Goal: Navigation & Orientation: Find specific page/section

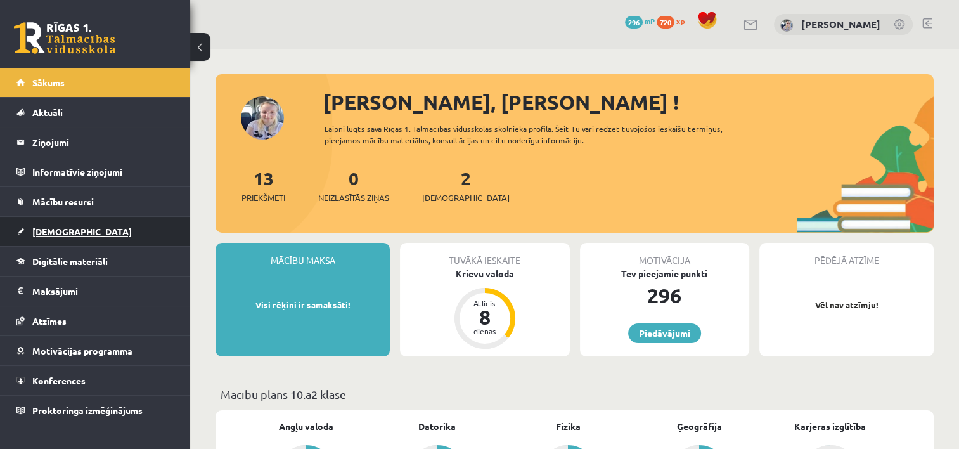
click at [81, 233] on link "[DEMOGRAPHIC_DATA]" at bounding box center [95, 231] width 158 height 29
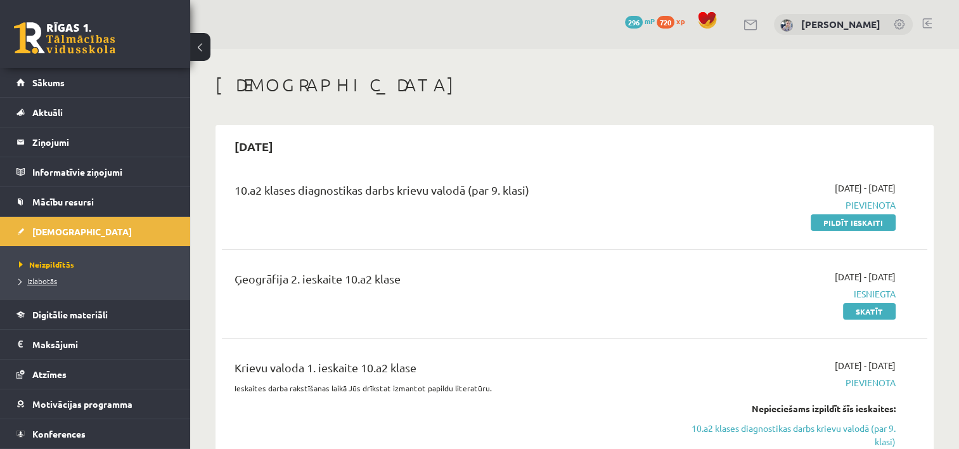
click at [50, 280] on span "Izlabotās" at bounding box center [38, 281] width 38 height 10
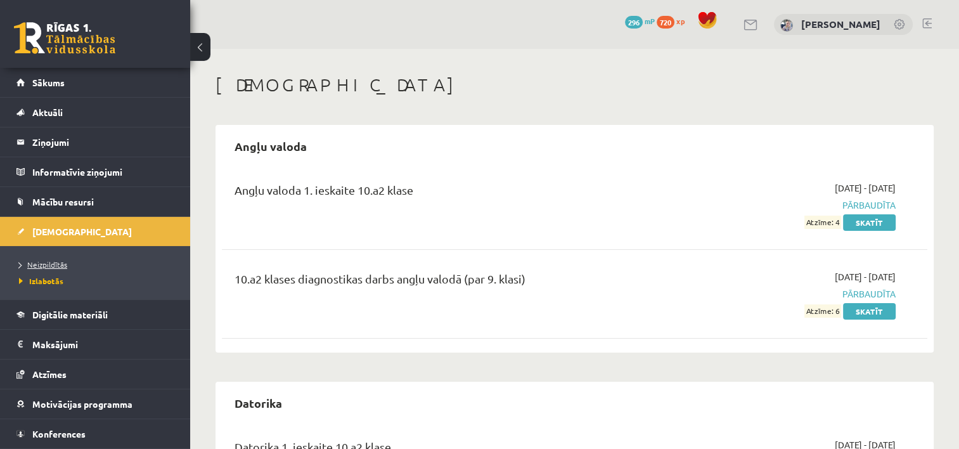
click at [71, 259] on link "Neizpildītās" at bounding box center [98, 264] width 158 height 11
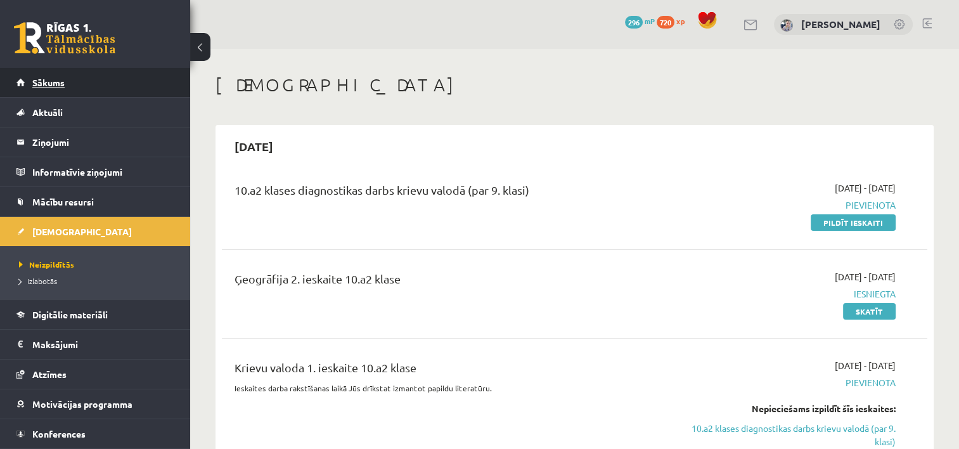
click at [125, 93] on link "Sākums" at bounding box center [95, 82] width 158 height 29
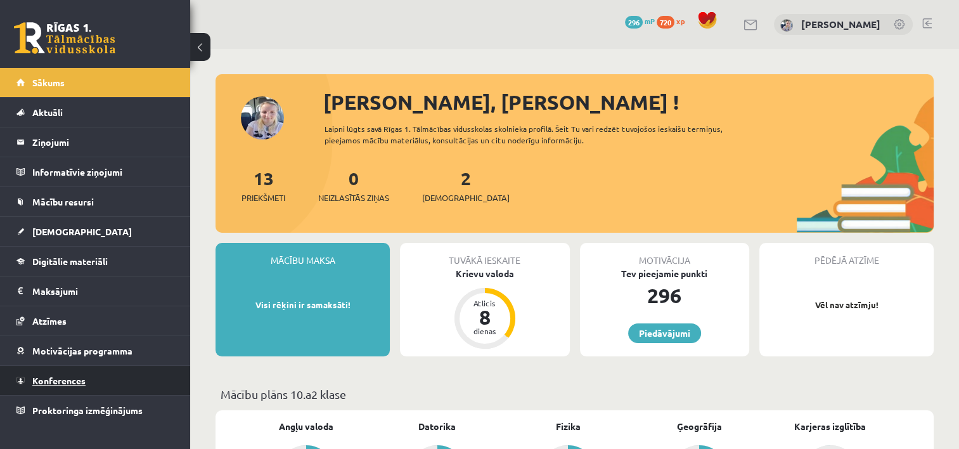
click at [58, 375] on span "Konferences" at bounding box center [58, 380] width 53 height 11
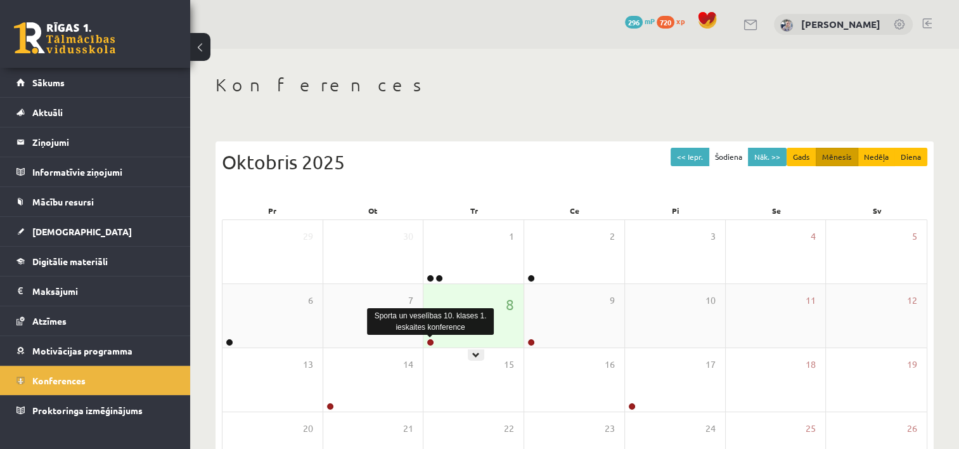
click at [430, 341] on link at bounding box center [431, 342] width 8 height 8
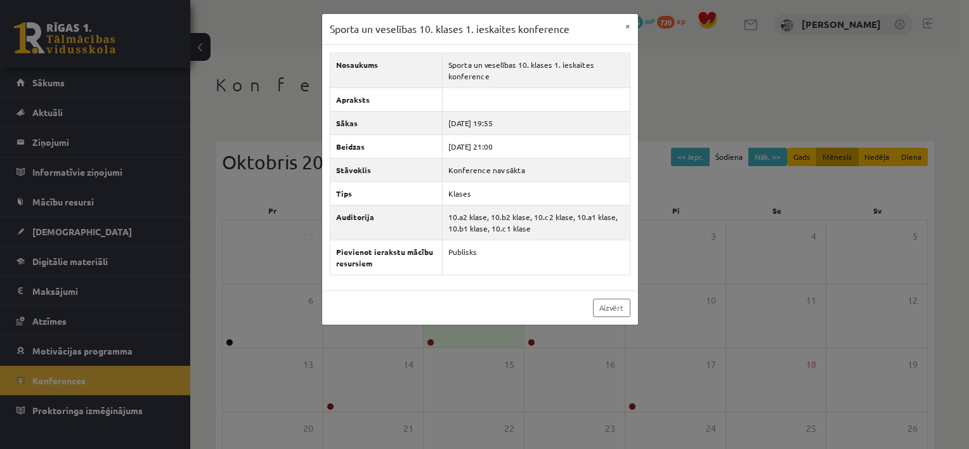
click at [662, 63] on div "Sporta un veselības 10. klases 1. ieskaites konference × Nosaukums Sporta un ve…" at bounding box center [484, 224] width 969 height 449
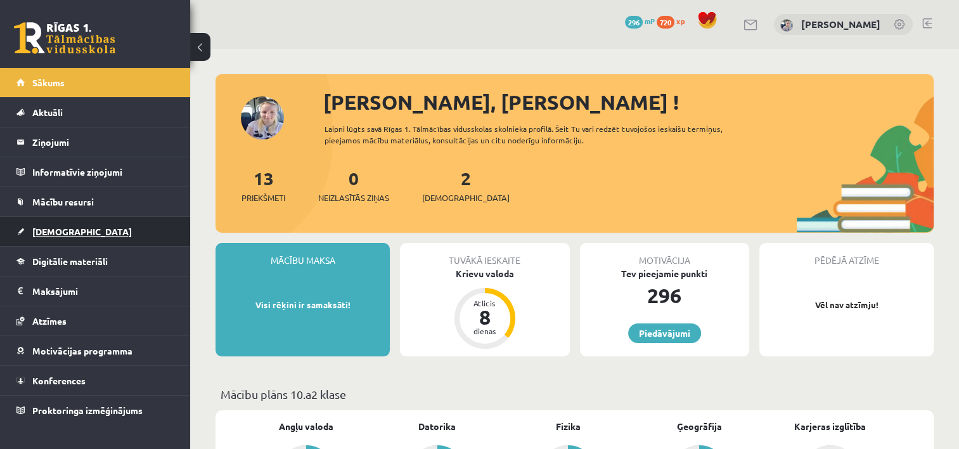
click at [68, 231] on span "[DEMOGRAPHIC_DATA]" at bounding box center [82, 231] width 100 height 11
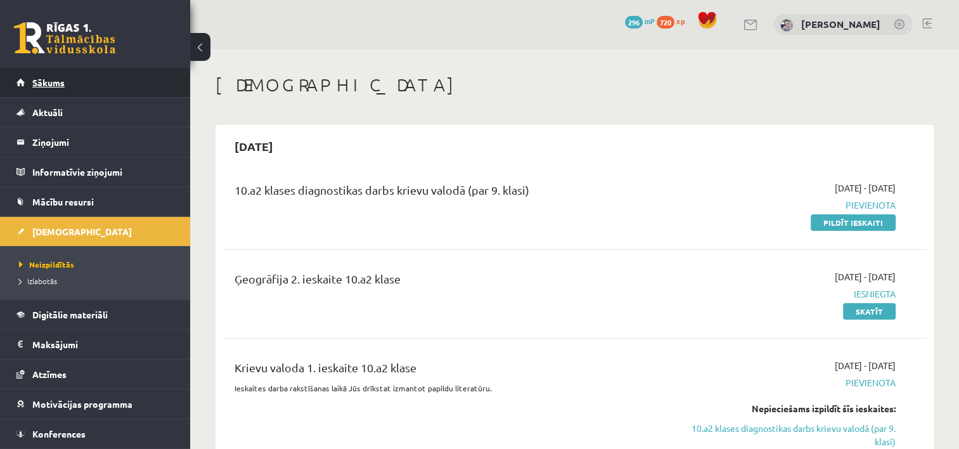
click at [103, 89] on link "Sākums" at bounding box center [95, 82] width 158 height 29
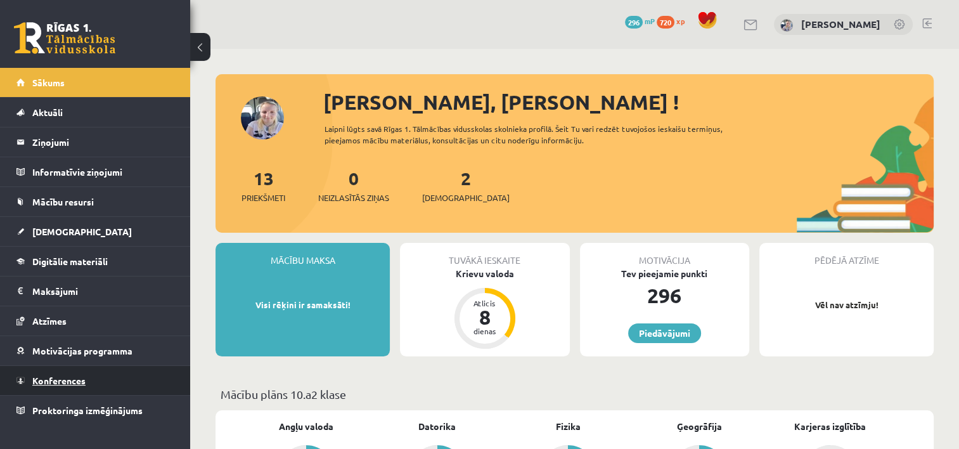
click at [36, 371] on link "Konferences" at bounding box center [95, 380] width 158 height 29
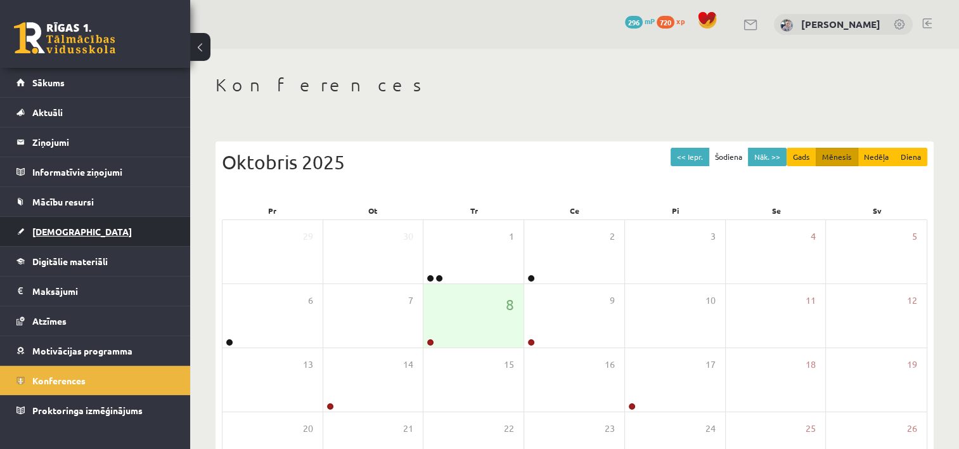
click at [75, 236] on link "[DEMOGRAPHIC_DATA]" at bounding box center [95, 231] width 158 height 29
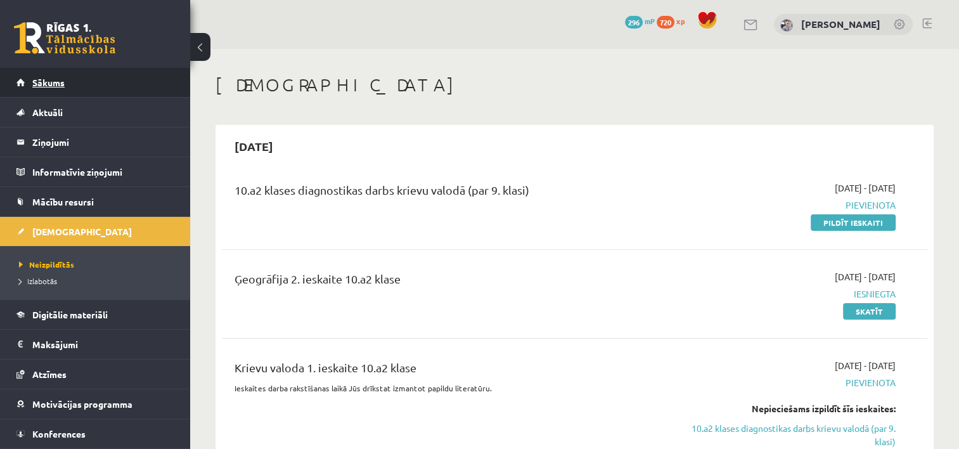
click at [135, 93] on link "Sākums" at bounding box center [95, 82] width 158 height 29
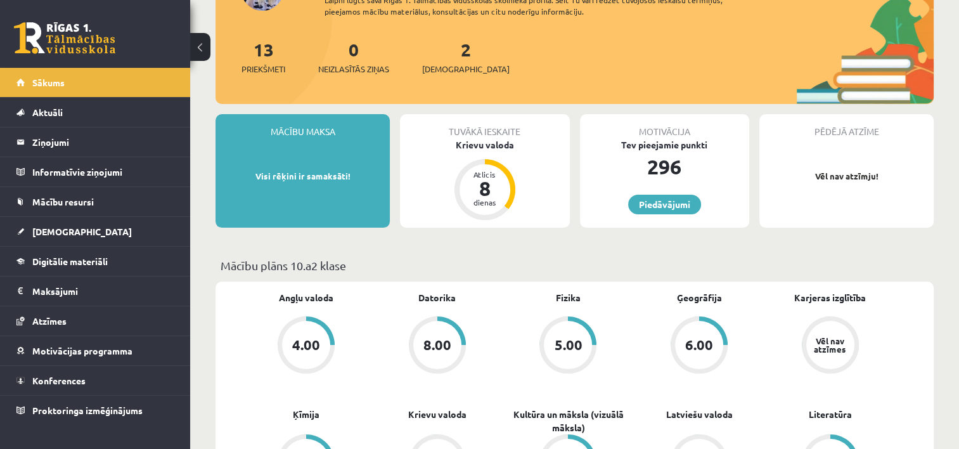
scroll to position [254, 0]
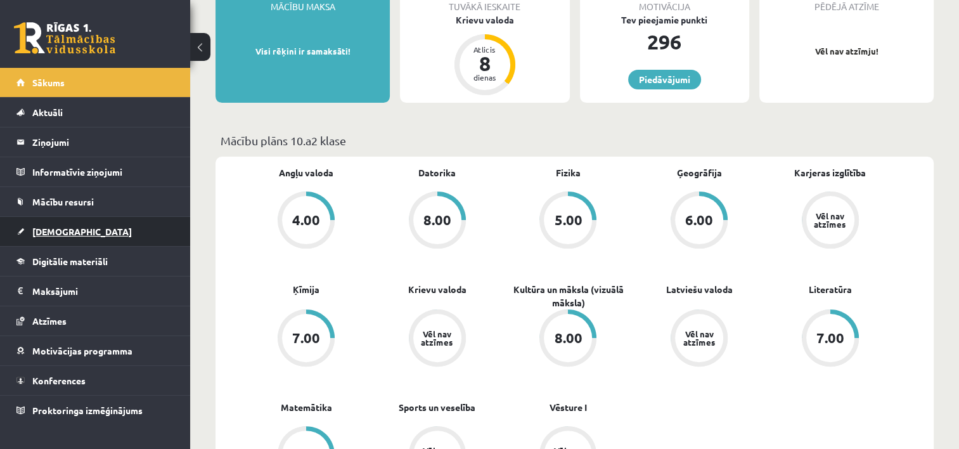
click at [81, 226] on link "[DEMOGRAPHIC_DATA]" at bounding box center [95, 231] width 158 height 29
